Goal: Task Accomplishment & Management: Manage account settings

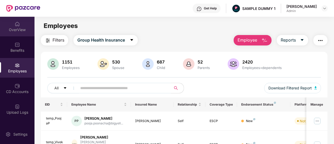
click at [18, 32] on div "OverView" at bounding box center [17, 29] width 34 height 5
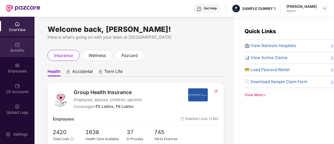
click at [17, 42] on img at bounding box center [17, 44] width 5 height 5
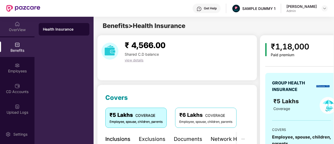
click at [23, 31] on div "OverView" at bounding box center [17, 29] width 34 height 5
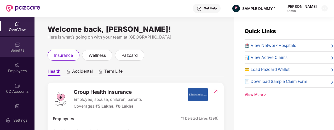
click at [15, 53] on div "Benefits" at bounding box center [17, 47] width 34 height 20
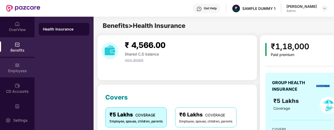
click at [19, 70] on div "Employees" at bounding box center [17, 70] width 34 height 5
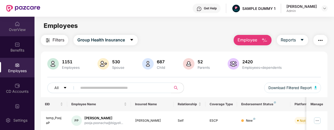
click at [17, 30] on div "OverView" at bounding box center [17, 29] width 34 height 5
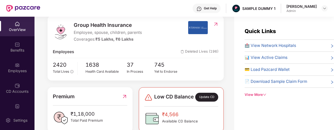
scroll to position [42, 0]
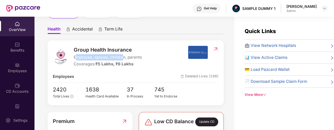
drag, startPoint x: 76, startPoint y: 56, endPoint x: 123, endPoint y: 57, distance: 47.5
click at [123, 57] on span "Employee, spouse, children, parents" at bounding box center [108, 57] width 68 height 6
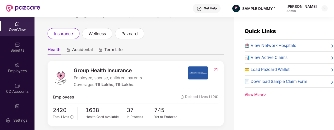
scroll to position [21, 0]
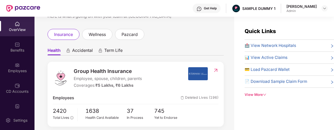
click at [78, 52] on span "Accidental" at bounding box center [82, 52] width 21 height 8
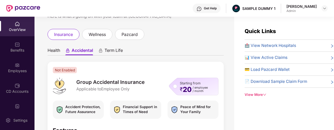
click at [54, 50] on span "Health" at bounding box center [54, 52] width 13 height 8
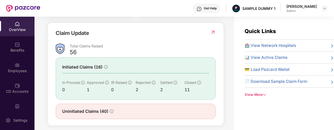
scroll to position [187, 0]
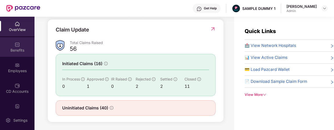
click at [24, 45] on div "Benefits" at bounding box center [17, 47] width 34 height 20
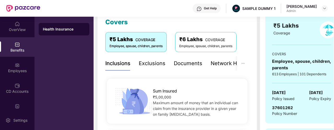
scroll to position [75, 0]
click at [152, 64] on div "Exclusions" at bounding box center [152, 64] width 27 height 8
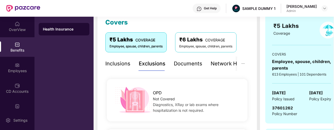
click at [174, 66] on div "Documents" at bounding box center [188, 64] width 28 height 8
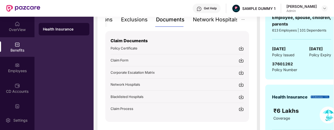
scroll to position [119, 0]
click at [212, 20] on div "Network Hospitals" at bounding box center [216, 20] width 46 height 8
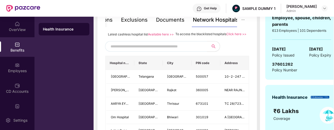
click at [156, 52] on span at bounding box center [156, 46] width 102 height 10
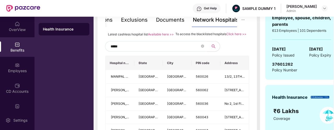
type input "******"
click at [203, 48] on icon "close-circle" at bounding box center [202, 46] width 3 height 3
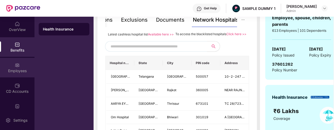
click at [26, 67] on div "Employees" at bounding box center [17, 68] width 34 height 20
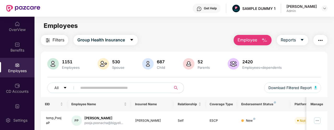
click at [255, 37] on span "Employee" at bounding box center [247, 40] width 20 height 7
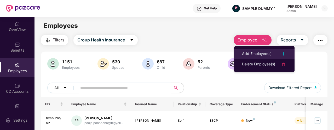
click at [248, 52] on div "Add Employee(s)" at bounding box center [256, 54] width 29 height 6
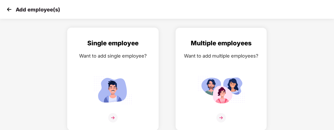
click at [107, 53] on div "Want to add single employee?" at bounding box center [113, 56] width 80 height 8
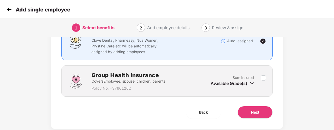
scroll to position [51, 0]
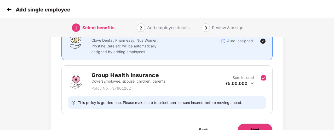
click at [249, 125] on button "Next" at bounding box center [254, 130] width 35 height 13
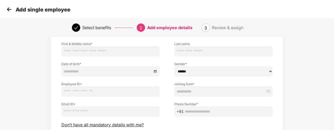
scroll to position [34, 0]
click at [65, 126] on span "Don’t have all mandatory details with me?" at bounding box center [102, 125] width 82 height 5
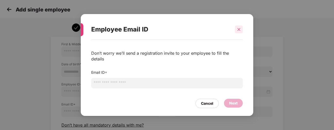
click at [238, 31] on icon "close" at bounding box center [239, 30] width 4 height 4
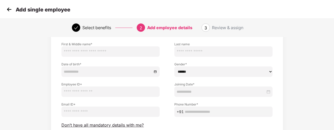
click at [7, 9] on img at bounding box center [9, 9] width 8 height 8
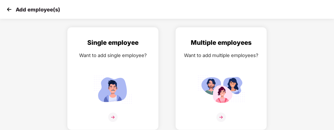
scroll to position [17, 0]
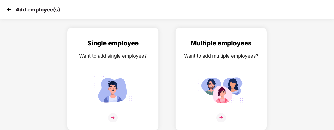
click at [7, 9] on img at bounding box center [9, 9] width 8 height 8
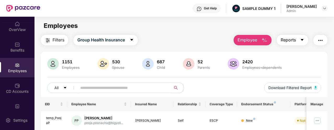
click at [291, 40] on span "Reports" at bounding box center [287, 40] width 15 height 7
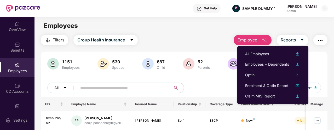
click at [323, 42] on img "button" at bounding box center [320, 40] width 6 height 6
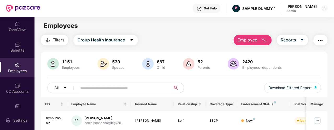
click at [175, 25] on div "Employees" at bounding box center [183, 26] width 299 height 10
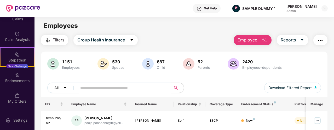
scroll to position [133, 0]
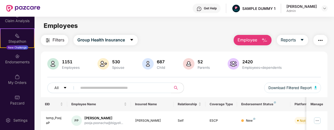
click at [12, 77] on div "My Orders" at bounding box center [17, 80] width 34 height 20
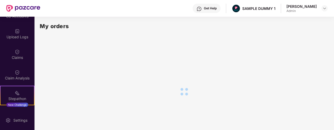
scroll to position [66, 0]
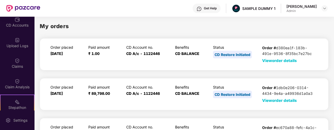
click at [282, 61] on span "View order details" at bounding box center [279, 60] width 35 height 5
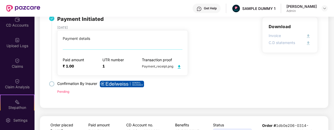
scroll to position [52, 0]
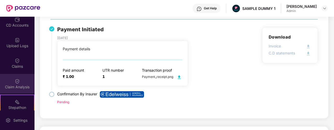
click at [21, 85] on div "Claim Analysis" at bounding box center [17, 87] width 34 height 5
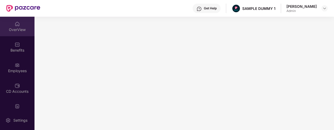
click at [21, 31] on div "OverView" at bounding box center [17, 29] width 34 height 5
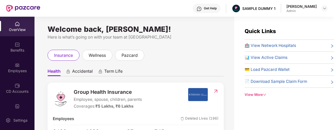
click at [201, 10] on img at bounding box center [198, 8] width 5 height 5
click at [162, 56] on div "insurance wellness pazcard" at bounding box center [136, 55] width 176 height 11
